Goal: Participate in discussion

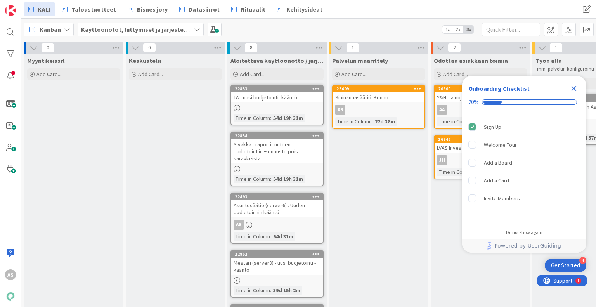
click at [575, 89] on icon "Close Checklist" at bounding box center [574, 88] width 5 height 5
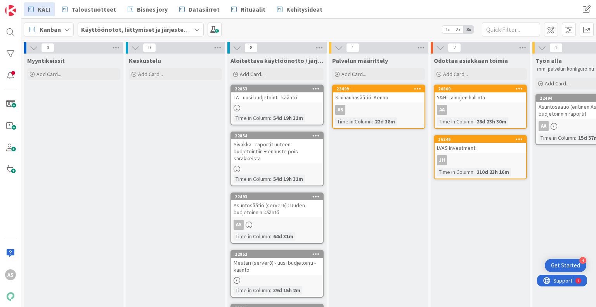
click at [171, 25] on span "Käyttöönotot, liittymiset ja järjestelmävaihdokset" at bounding box center [136, 29] width 110 height 9
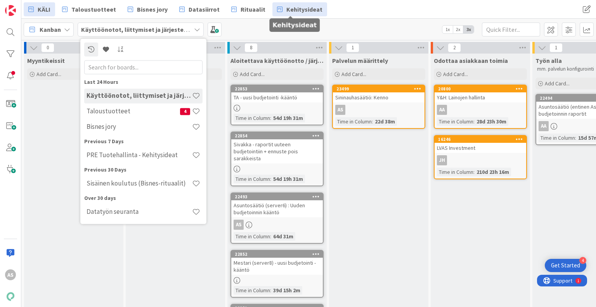
click at [312, 11] on span "Kehitysideat" at bounding box center [305, 9] width 36 height 9
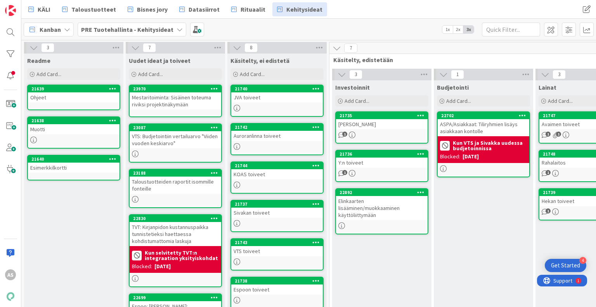
click at [78, 123] on div "21638" at bounding box center [74, 120] width 92 height 7
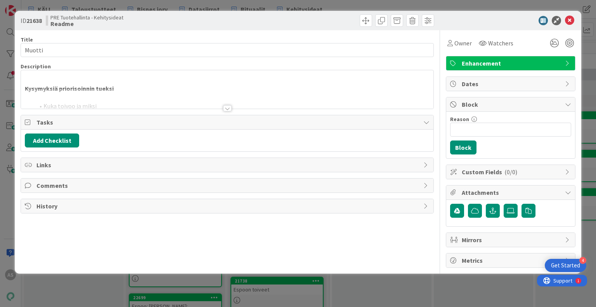
click at [226, 109] on div at bounding box center [227, 108] width 9 height 6
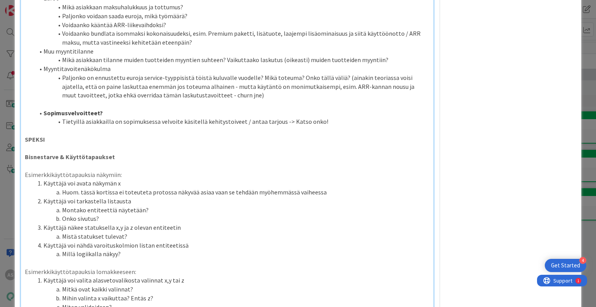
scroll to position [272, 0]
